Goal: Task Accomplishment & Management: Manage account settings

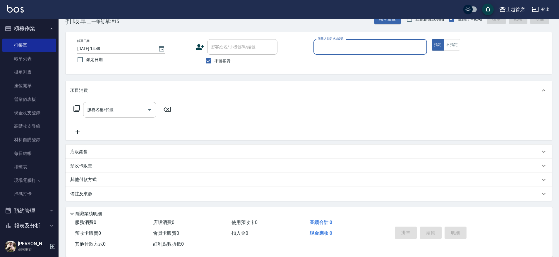
click at [25, 28] on button "櫃檯作業" at bounding box center [29, 28] width 54 height 15
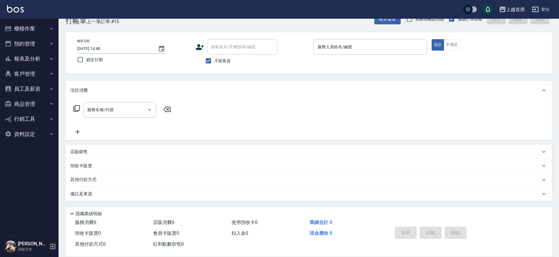
click at [41, 80] on button "客戶管理" at bounding box center [29, 73] width 54 height 15
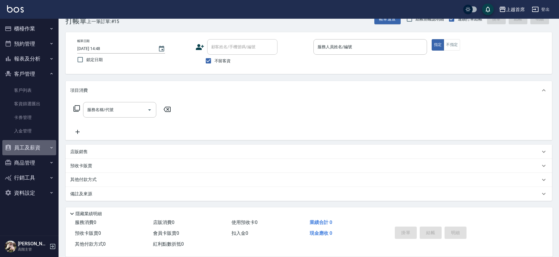
click at [34, 145] on button "員工及薪資" at bounding box center [29, 147] width 54 height 15
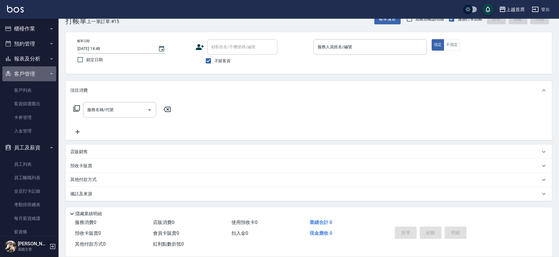
click at [35, 70] on button "客戶管理" at bounding box center [29, 73] width 54 height 15
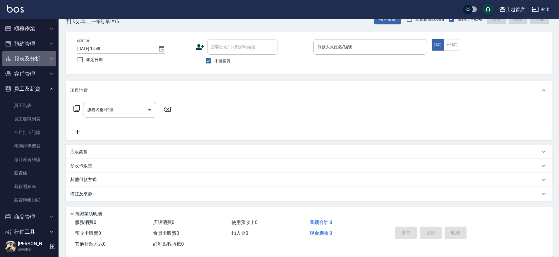
click at [39, 59] on button "報表及分析" at bounding box center [29, 58] width 54 height 15
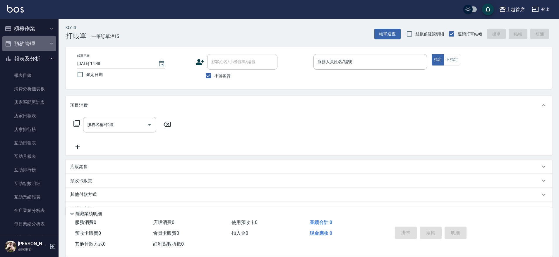
click at [39, 42] on button "預約管理" at bounding box center [29, 43] width 54 height 15
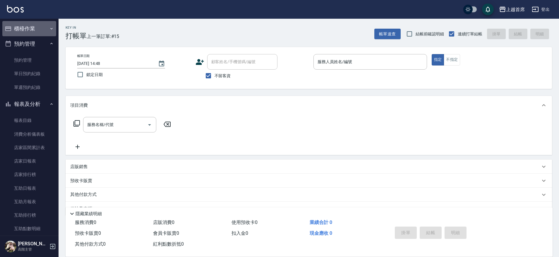
click at [37, 29] on button "櫃檯作業" at bounding box center [29, 28] width 54 height 15
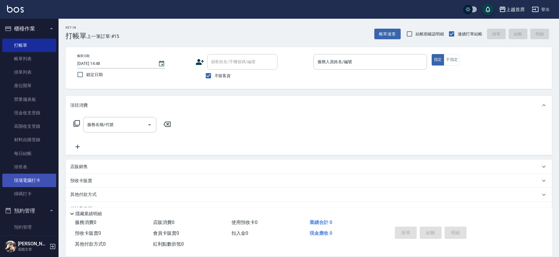
click at [29, 179] on link "現場電腦打卡" at bounding box center [29, 180] width 54 height 13
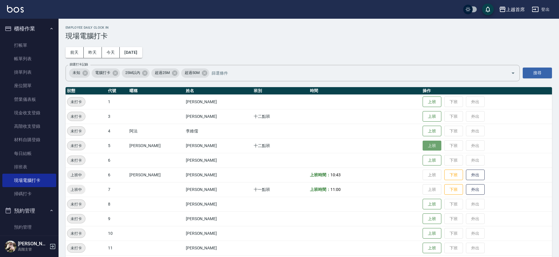
click at [428, 144] on button "上班" at bounding box center [432, 146] width 19 height 10
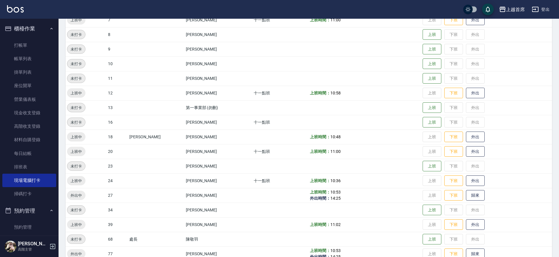
scroll to position [196, 0]
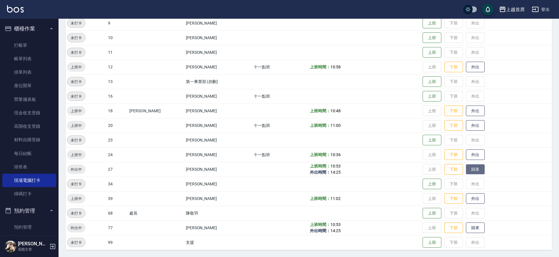
click at [472, 167] on button "歸來" at bounding box center [475, 170] width 19 height 10
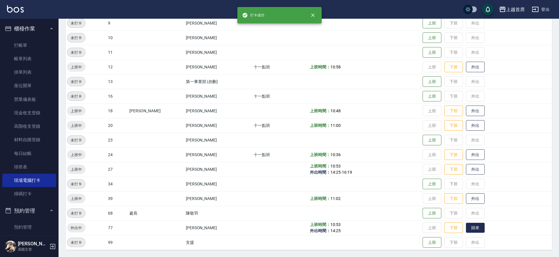
click at [479, 228] on button "歸來" at bounding box center [475, 228] width 19 height 10
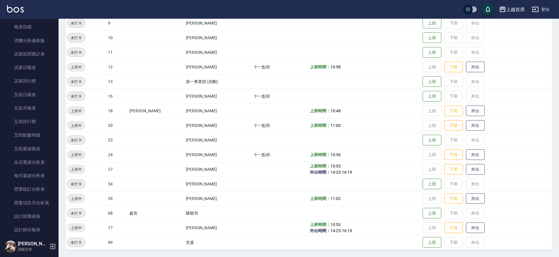
scroll to position [264, 0]
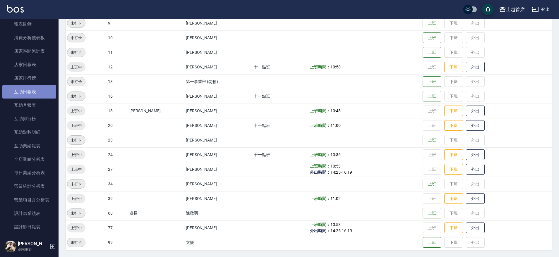
click at [41, 92] on link "互助日報表" at bounding box center [29, 91] width 54 height 13
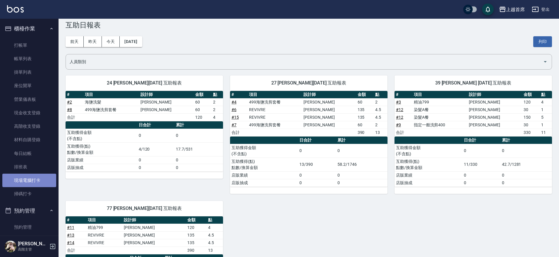
click at [42, 182] on link "現場電腦打卡" at bounding box center [29, 180] width 54 height 13
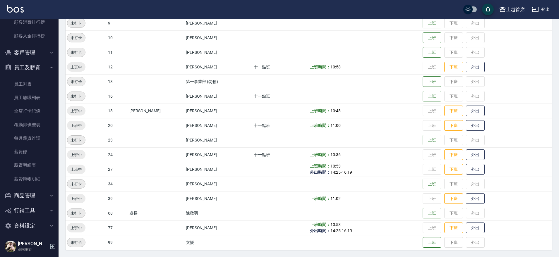
scroll to position [802, 0]
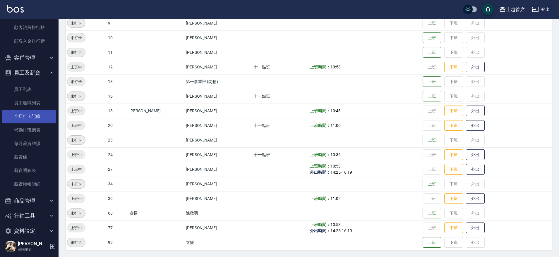
click at [42, 120] on link "全店打卡記錄" at bounding box center [29, 116] width 54 height 13
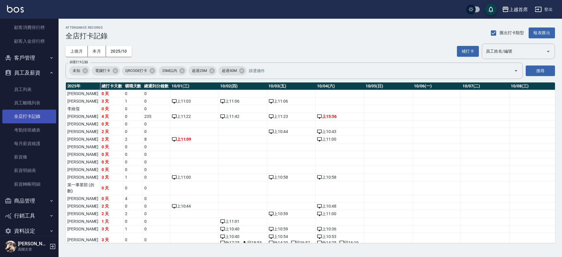
click at [33, 115] on link "全店打卡記錄" at bounding box center [29, 116] width 54 height 13
click at [494, 48] on input "員工姓名/編號" at bounding box center [513, 51] width 59 height 10
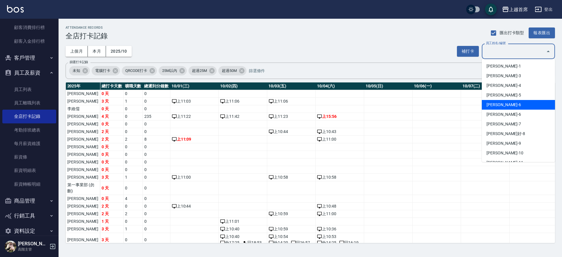
scroll to position [133, 0]
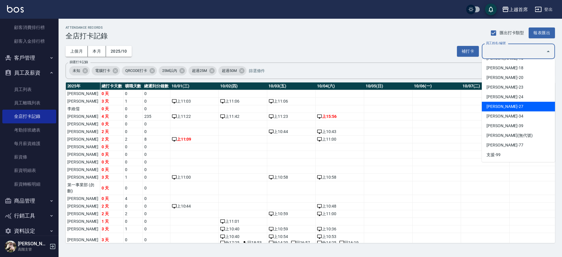
click at [500, 103] on li "[PERSON_NAME]-27" at bounding box center [518, 107] width 73 height 10
type input "[PERSON_NAME]"
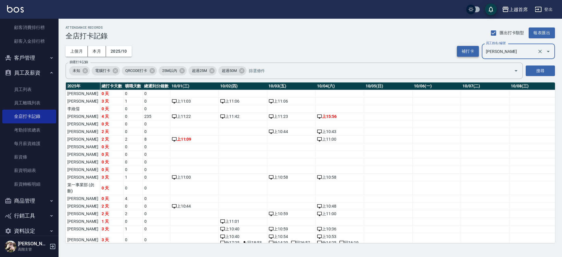
click at [470, 52] on button "補打卡" at bounding box center [468, 51] width 22 height 11
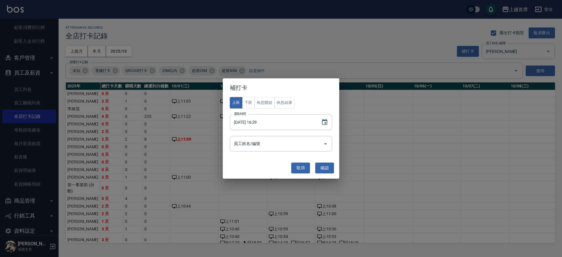
click at [500, 97] on div "補打卡 上班 下班 休息開始 休息結束 選取時間 [DATE] 16:29 選取時間 員工姓名/編號 員工姓名/編號 取消 確認" at bounding box center [281, 128] width 562 height 257
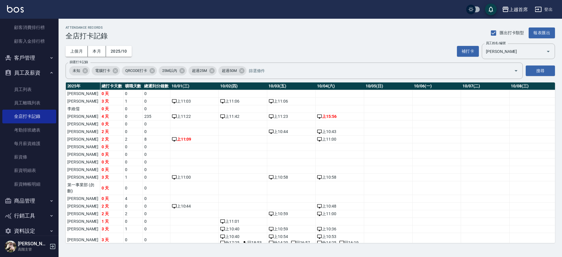
click at [533, 72] on button "搜尋" at bounding box center [540, 71] width 29 height 11
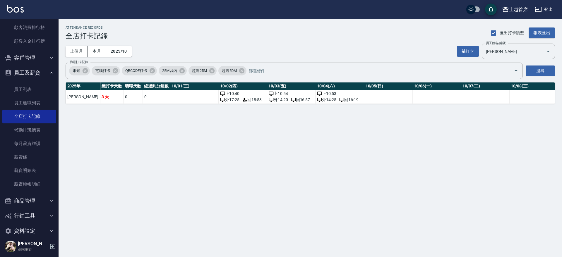
drag, startPoint x: 192, startPoint y: 111, endPoint x: 210, endPoint y: 109, distance: 18.2
click at [210, 110] on div "ATTENDANCE RECORDS 全店打卡記錄 匯出打卡類型 報表匯出 上個月 本月 2025/10 補打卡 員工姓名/編號 [PERSON_NAME] …" at bounding box center [310, 65] width 503 height 92
drag, startPoint x: 210, startPoint y: 109, endPoint x: 217, endPoint y: 105, distance: 8.0
click at [217, 104] on div "[DATE] 總打卡天數 曠職天數 總遲到分鐘數 10/01(三) 10/02(四) 10/03(五) 10/04(六) 10/05(日) 10/06(一) …" at bounding box center [310, 93] width 489 height 21
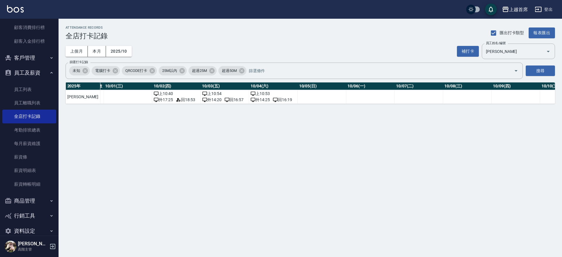
scroll to position [0, 62]
click at [471, 51] on button "補打卡" at bounding box center [468, 51] width 22 height 11
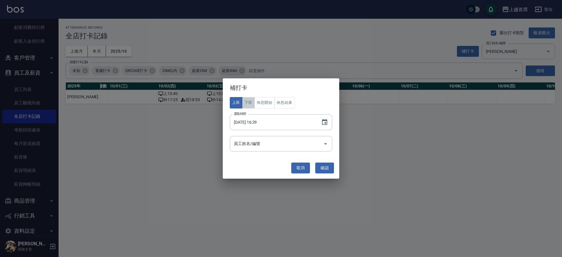
click at [246, 105] on button "下班" at bounding box center [248, 102] width 13 height 11
click at [256, 120] on input "[DATE] 16:29" at bounding box center [272, 122] width 85 height 16
drag, startPoint x: 253, startPoint y: 122, endPoint x: 256, endPoint y: 122, distance: 3.2
click at [255, 122] on input "[DATE] 16:29" at bounding box center [272, 122] width 85 height 16
type input "[DATE] 21:00"
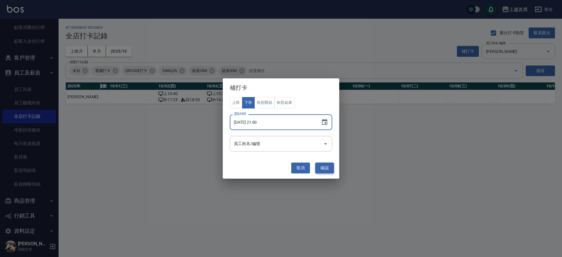
click at [326, 165] on button "確認" at bounding box center [324, 168] width 19 height 11
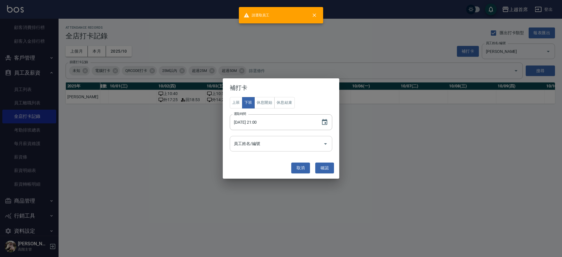
click at [255, 144] on input "員工姓名/編號" at bounding box center [276, 144] width 88 height 10
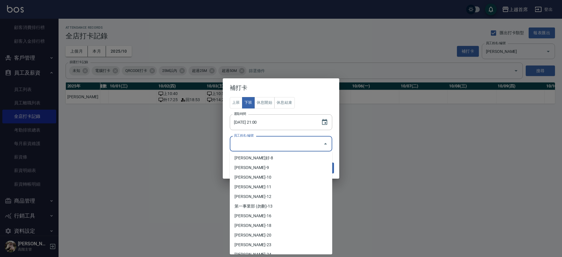
scroll to position [133, 0]
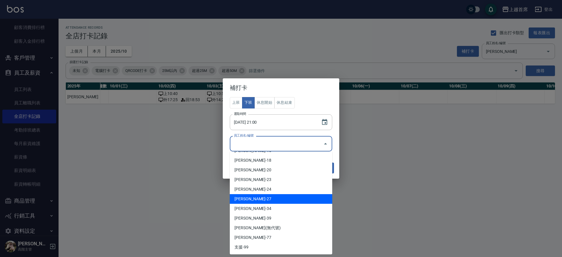
drag, startPoint x: 269, startPoint y: 200, endPoint x: 335, endPoint y: 187, distance: 66.8
click at [270, 199] on li "[PERSON_NAME]-27" at bounding box center [281, 199] width 102 height 10
type input "[PERSON_NAME]"
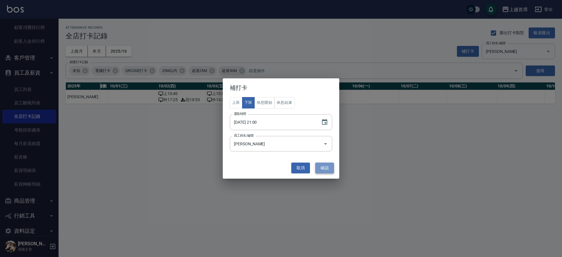
click at [319, 164] on button "確認" at bounding box center [324, 168] width 19 height 11
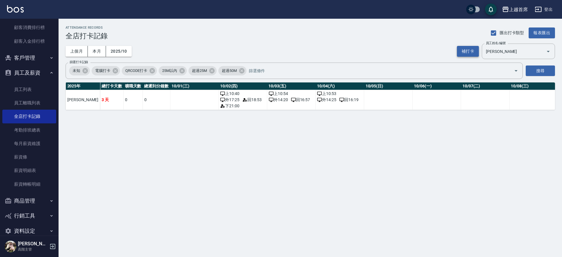
click at [469, 44] on div "補打卡 員工姓名/編號 [PERSON_NAME] 員工姓名/編號" at bounding box center [506, 52] width 98 height 16
click at [470, 53] on button "補打卡" at bounding box center [468, 51] width 22 height 11
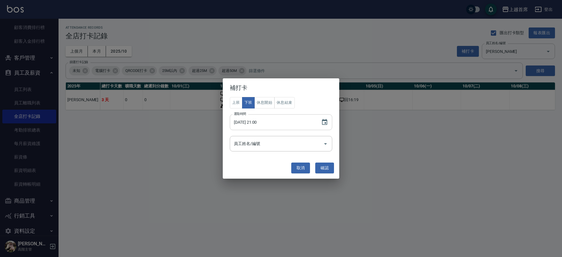
click at [252, 125] on input "[DATE] 21:00" at bounding box center [272, 122] width 85 height 16
type input "[DATE] 21:01"
click at [320, 166] on button "確認" at bounding box center [324, 168] width 19 height 11
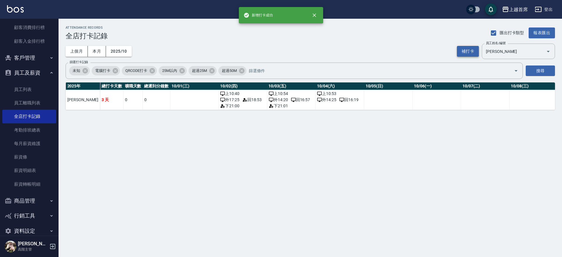
click at [465, 50] on button "補打卡" at bounding box center [468, 51] width 22 height 11
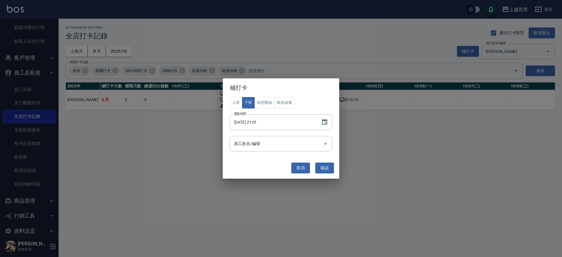
click at [457, 142] on div "補打卡 上班 下班 休息開始 休息結束 選取時間 [DATE] 21:01 選取時間 員工姓名/編號 員工姓名/編號 取消 確認" at bounding box center [281, 128] width 562 height 257
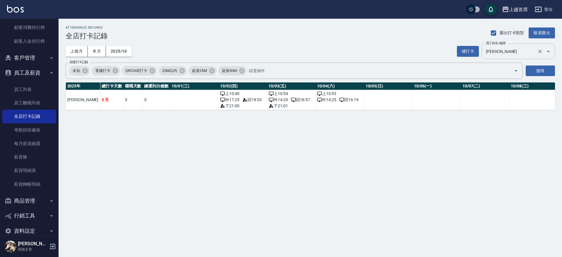
click at [494, 49] on input "[PERSON_NAME]" at bounding box center [510, 51] width 52 height 10
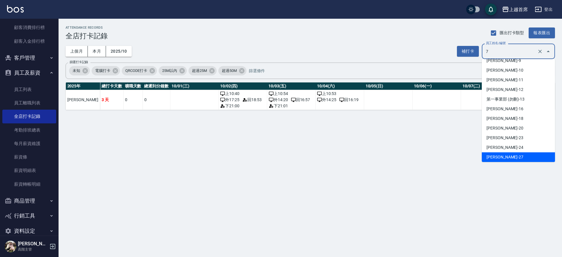
scroll to position [0, 0]
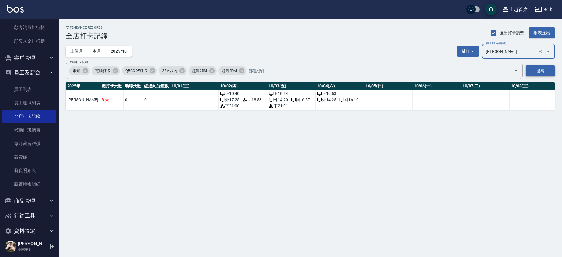
type input "[PERSON_NAME]"
click at [537, 66] on button "搜尋" at bounding box center [540, 71] width 29 height 11
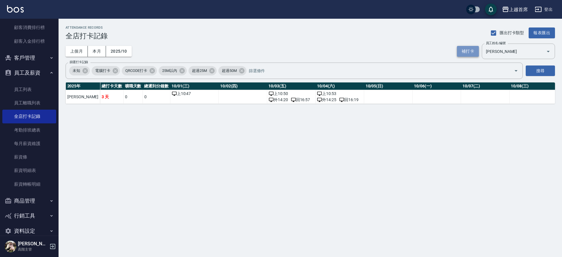
click at [460, 47] on button "補打卡" at bounding box center [468, 51] width 22 height 11
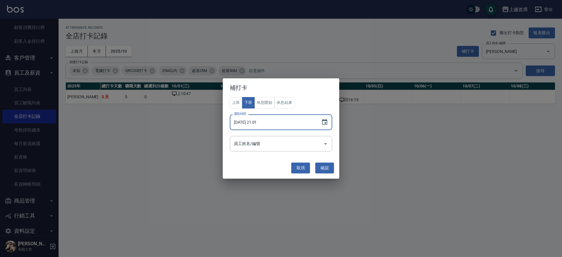
click at [252, 123] on input "[DATE] 21:01" at bounding box center [272, 122] width 85 height 16
type input "[DATE] 21:01"
click at [324, 165] on button "確認" at bounding box center [324, 168] width 19 height 11
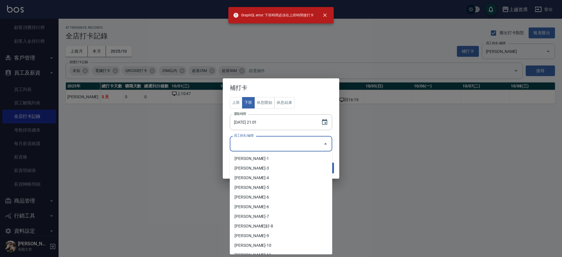
click at [249, 144] on input "員工姓名/編號" at bounding box center [276, 144] width 88 height 10
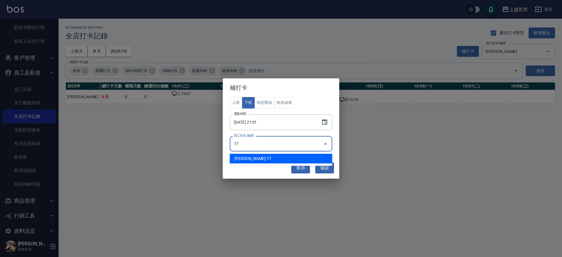
drag, startPoint x: 256, startPoint y: 163, endPoint x: 304, endPoint y: 169, distance: 48.4
click at [256, 164] on ul "[PERSON_NAME]-77" at bounding box center [281, 159] width 102 height 14
click at [309, 152] on ul "[PERSON_NAME]-77" at bounding box center [281, 159] width 102 height 14
click at [324, 163] on li "[PERSON_NAME]-77" at bounding box center [281, 159] width 102 height 10
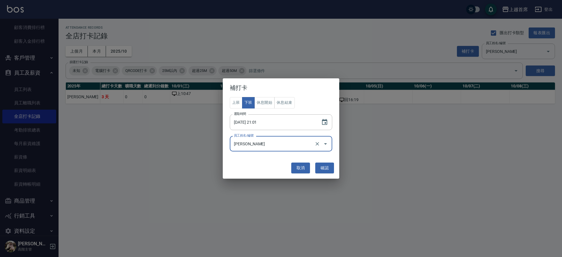
type input "[PERSON_NAME]"
click at [324, 163] on button "確認" at bounding box center [324, 168] width 19 height 11
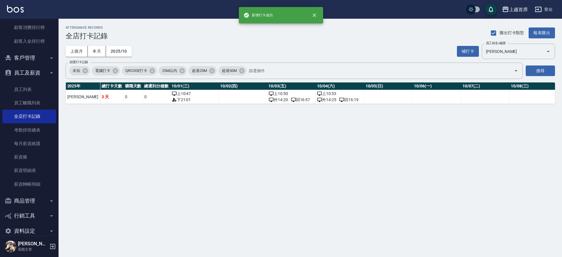
click at [324, 166] on div "ATTENDANCE RECORDS 全店打卡記錄 匯出打卡類型 報表匯出 上個月 本月 2025/10 補打卡 員工姓名/編號 [PERSON_NAME] …" at bounding box center [281, 128] width 562 height 257
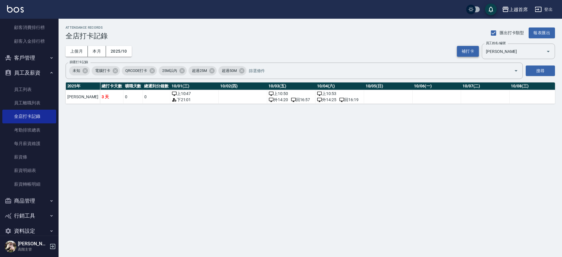
click at [475, 49] on button "補打卡" at bounding box center [468, 51] width 22 height 11
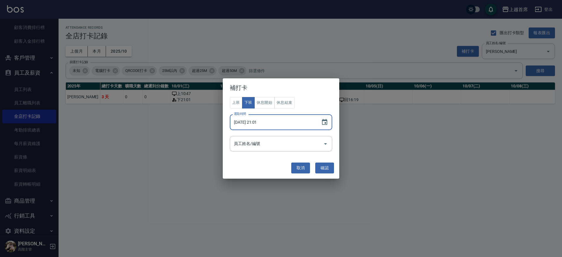
click at [258, 120] on input "[DATE] 21:01" at bounding box center [272, 122] width 85 height 16
click at [253, 119] on input "[DATE] 21:01" at bounding box center [272, 122] width 85 height 16
type input "[DATE] 21:00"
click at [318, 167] on button "確認" at bounding box center [324, 168] width 19 height 11
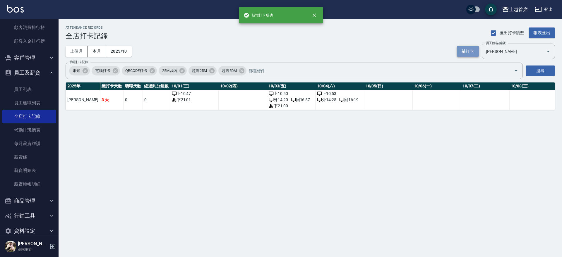
click at [470, 51] on button "補打卡" at bounding box center [468, 51] width 22 height 11
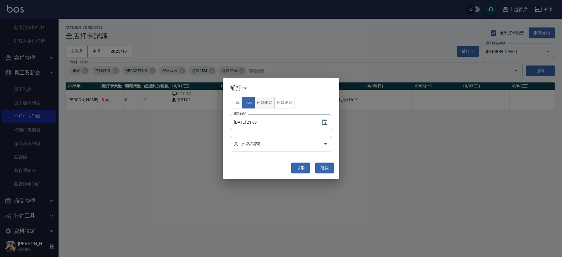
click at [256, 103] on button "休息開始" at bounding box center [264, 102] width 20 height 11
click at [253, 123] on input "[DATE] 21:00" at bounding box center [272, 122] width 85 height 16
type input "[DATE] 15:00"
click at [318, 168] on button "確認" at bounding box center [324, 168] width 19 height 11
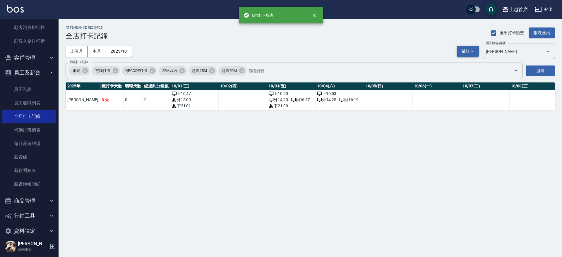
click at [469, 50] on button "補打卡" at bounding box center [468, 51] width 22 height 11
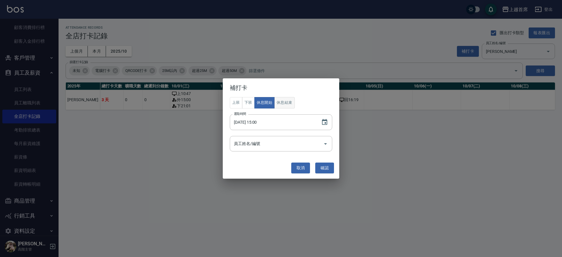
click at [290, 101] on button "休息結束" at bounding box center [284, 102] width 20 height 11
click at [263, 126] on input "[DATE] 15:00" at bounding box center [272, 122] width 85 height 16
click at [259, 122] on input "[DATE] 15:00" at bounding box center [272, 122] width 85 height 16
type input "[DATE] 17:00"
click at [322, 169] on button "確認" at bounding box center [324, 168] width 19 height 11
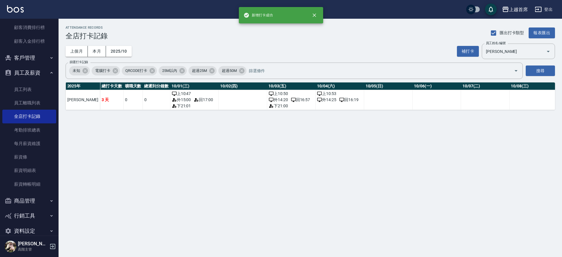
click at [265, 133] on div "ATTENDANCE RECORDS 全店打卡記錄 匯出打卡類型 報表匯出 上個月 本月 2025/10 補打卡 員工姓名/編號 [PERSON_NAME] …" at bounding box center [281, 128] width 562 height 257
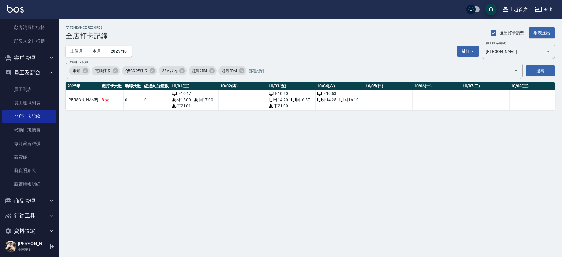
drag, startPoint x: 123, startPoint y: 163, endPoint x: 115, endPoint y: 155, distance: 11.2
click at [121, 160] on div "ATTENDANCE RECORDS 全店打卡記錄 匯出打卡類型 報表匯出 上個月 本月 2025/10 補打卡 員工姓名/編號 [PERSON_NAME] …" at bounding box center [281, 128] width 562 height 257
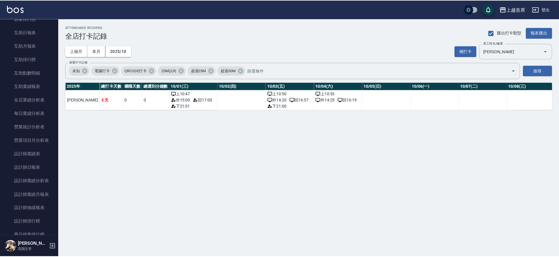
scroll to position [315, 0]
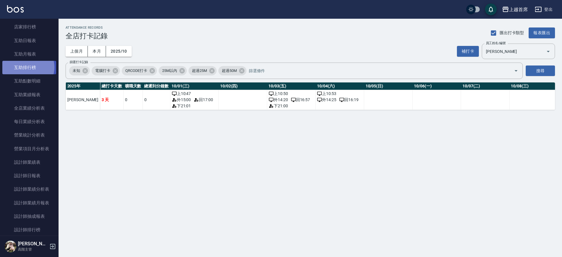
click at [28, 67] on link "互助排行榜" at bounding box center [29, 67] width 54 height 13
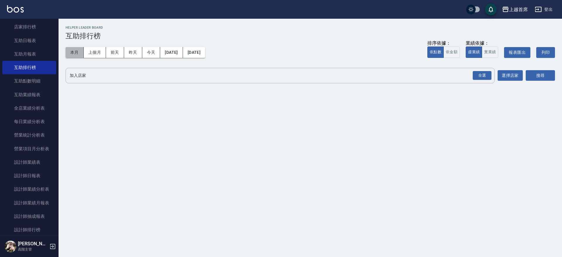
click at [74, 50] on button "本月" at bounding box center [75, 52] width 18 height 11
drag, startPoint x: 484, startPoint y: 77, endPoint x: 534, endPoint y: 78, distance: 50.1
click at [486, 78] on div "全選" at bounding box center [482, 75] width 19 height 9
click at [535, 78] on button "搜尋" at bounding box center [540, 76] width 29 height 11
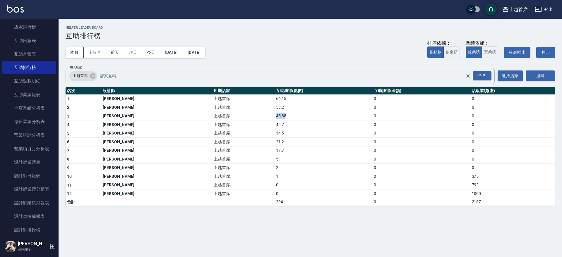
drag, startPoint x: 248, startPoint y: 114, endPoint x: 285, endPoint y: 116, distance: 37.2
click at [285, 116] on tr "3 [PERSON_NAME]首席 45.85 0 0" at bounding box center [310, 116] width 489 height 9
click at [279, 108] on td "58.2" at bounding box center [324, 107] width 98 height 9
click at [34, 52] on link "互助月報表" at bounding box center [29, 53] width 54 height 13
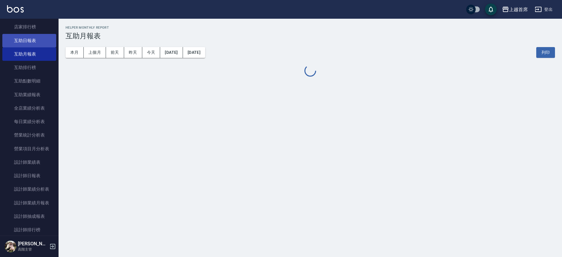
click at [47, 40] on link "互助日報表" at bounding box center [29, 40] width 54 height 13
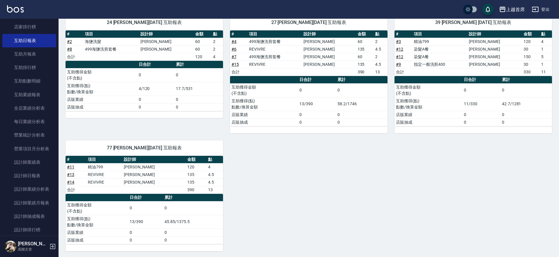
scroll to position [73, 0]
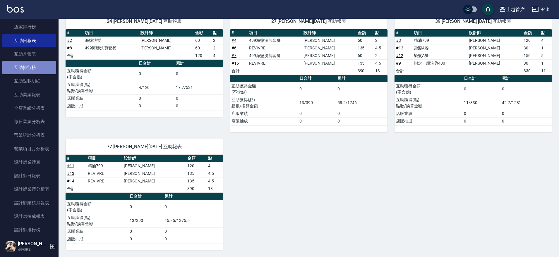
click at [42, 64] on link "互助排行榜" at bounding box center [29, 67] width 54 height 13
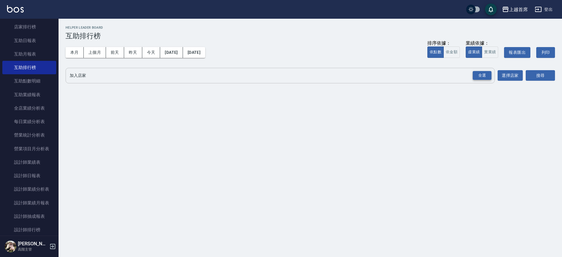
click at [478, 77] on div "全選" at bounding box center [482, 75] width 19 height 9
click at [559, 75] on div "上越首席 [DATE] - [DATE] 互助排行榜 列印時間： [DATE][PHONE_NUMBER]:59 Helper Leader Board 互助…" at bounding box center [310, 57] width 503 height 76
click at [545, 72] on button "搜尋" at bounding box center [540, 76] width 29 height 11
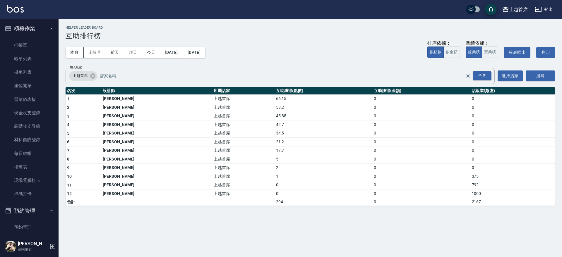
click at [43, 39] on li "打帳單" at bounding box center [29, 45] width 54 height 13
click at [36, 41] on link "打帳單" at bounding box center [29, 45] width 54 height 13
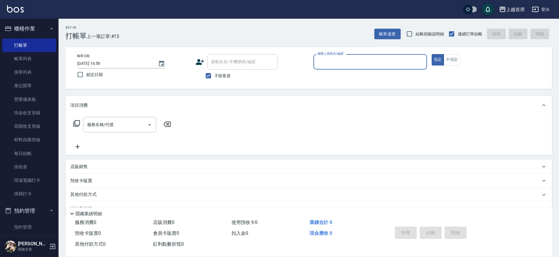
scroll to position [183, 0]
